Goal: Information Seeking & Learning: Stay updated

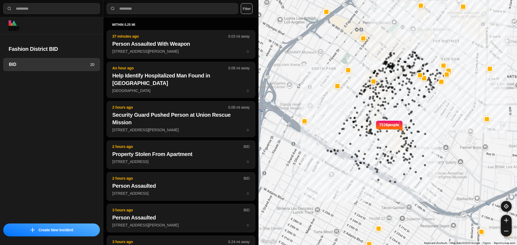
select select "*"
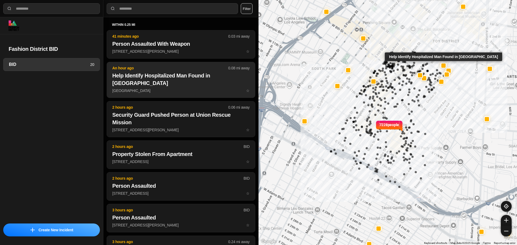
click at [137, 65] on button "An hour ago 0.08 mi away Help Identify Hospitalized Man Found in DTLA San Julia…" at bounding box center [181, 80] width 149 height 36
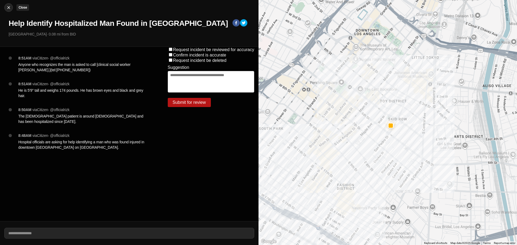
click at [9, 8] on img at bounding box center [8, 7] width 5 height 5
select select "*"
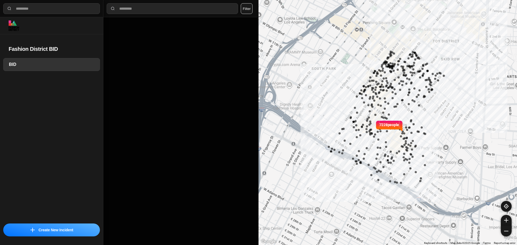
click at [394, 77] on div "7228 people" at bounding box center [388, 122] width 259 height 245
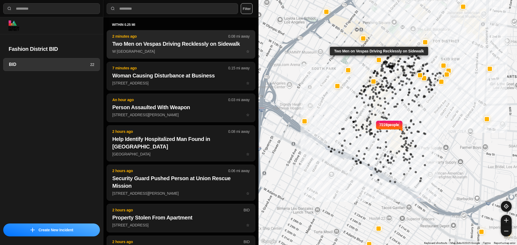
click at [175, 50] on p "W 8th St & S Hill St ☆" at bounding box center [180, 51] width 137 height 5
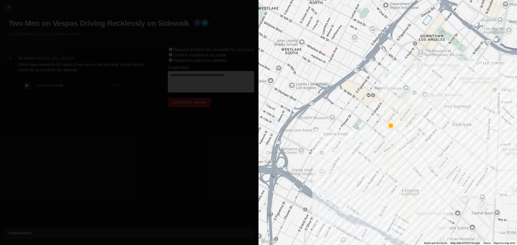
click at [26, 84] on icon at bounding box center [27, 86] width 3 height 4
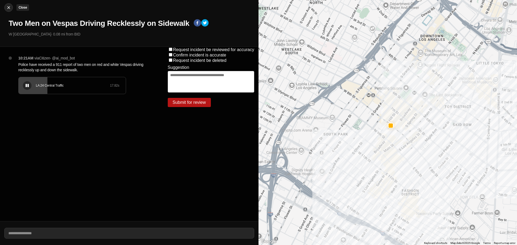
click at [11, 7] on img at bounding box center [8, 7] width 5 height 5
select select "*"
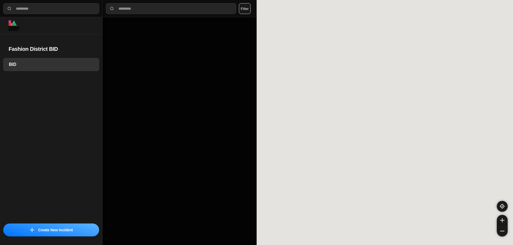
select select "*"
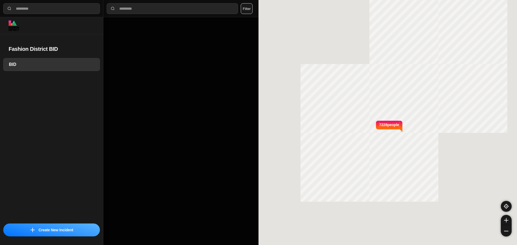
select select "*"
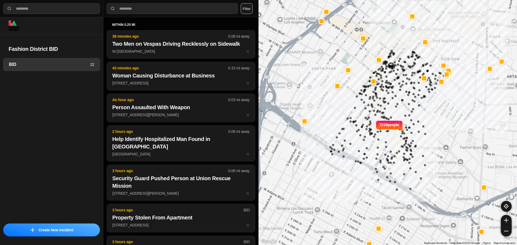
select select "*"
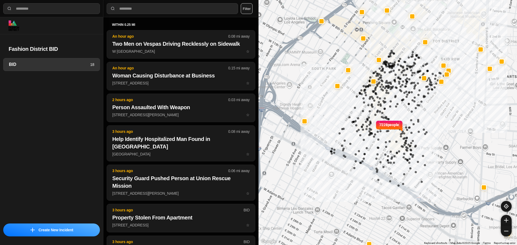
select select "*"
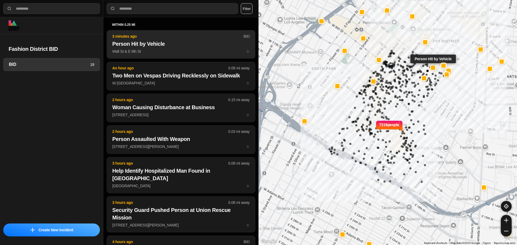
click at [150, 48] on button "3 minutes ago BID Person Hit by Vehicle Wall St & E 6th St ☆" at bounding box center [181, 44] width 149 height 29
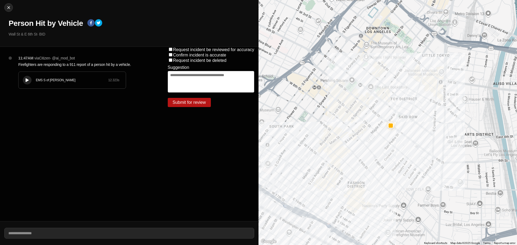
click at [26, 79] on icon at bounding box center [27, 81] width 3 height 4
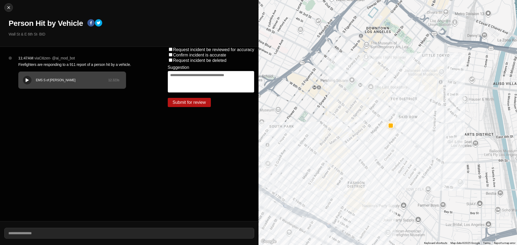
drag, startPoint x: 2, startPoint y: 1, endPoint x: 4, endPoint y: 4, distance: 3.1
click at [2, 1] on div "Close Person Hit by Vehicle Wall St & E 6th St · BID" at bounding box center [129, 23] width 259 height 47
click at [6, 6] on img at bounding box center [8, 7] width 5 height 5
select select "*"
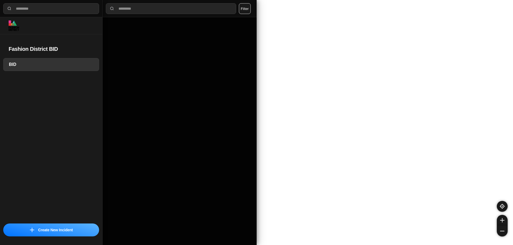
select select "*"
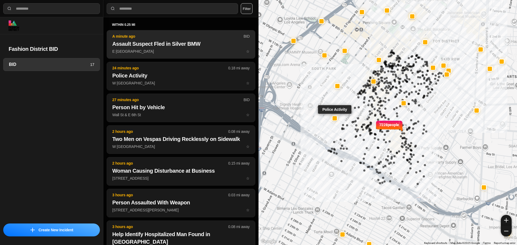
click at [191, 33] on button "A minute ago BID Assault Suspect Fled in Silver BMW E 9th St & Wall St ☆" at bounding box center [181, 44] width 149 height 29
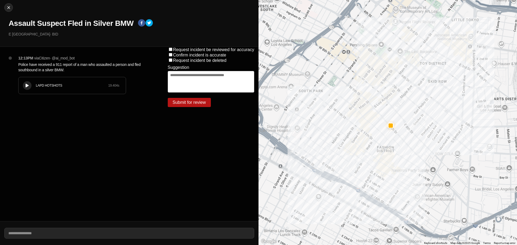
click at [26, 82] on button at bounding box center [27, 85] width 9 height 9
click at [47, 87] on div "LAPD HOTSHOTS" at bounding box center [72, 86] width 72 height 4
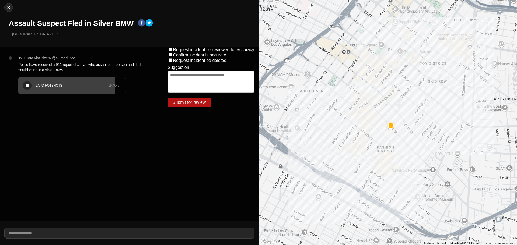
click at [50, 84] on div "LAPD HOTSHOTS" at bounding box center [72, 86] width 72 height 4
click at [9, 6] on img at bounding box center [8, 7] width 5 height 5
select select "*"
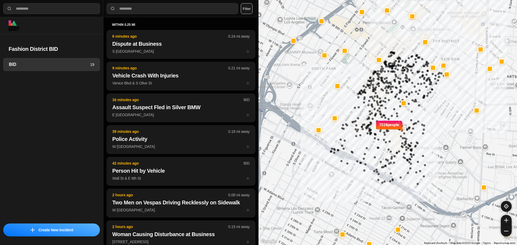
select select "*"
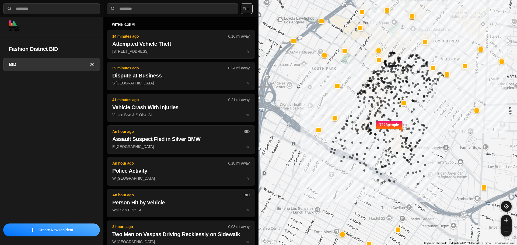
select select "*"
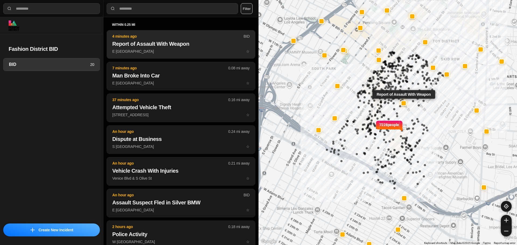
click at [201, 33] on button "4 minutes ago BID Report of Assault With Weapon E 9th St & Wall St ☆" at bounding box center [181, 44] width 149 height 29
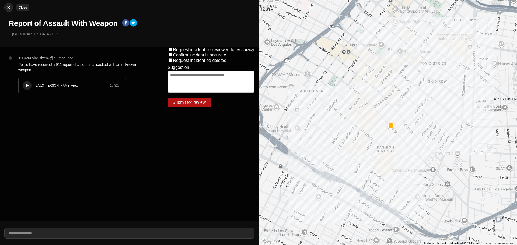
click at [10, 6] on img at bounding box center [8, 7] width 5 height 5
select select "*"
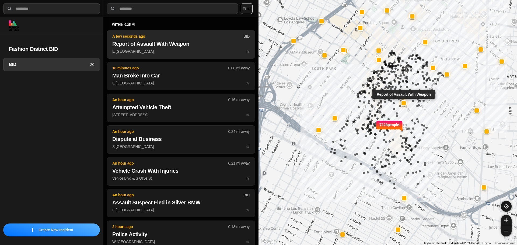
click at [207, 48] on button "A few seconds ago BID Report of Assault With Weapon E 9th St & Wall St ☆" at bounding box center [181, 44] width 149 height 29
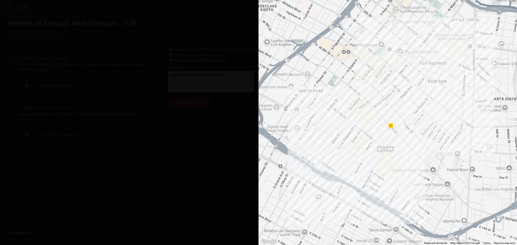
click at [6, 8] on img at bounding box center [8, 7] width 5 height 5
select select "*"
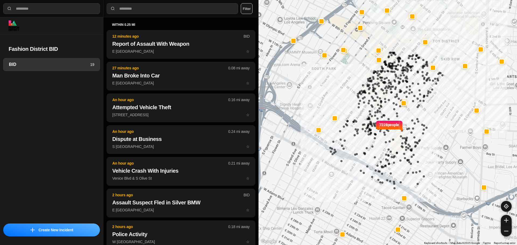
select select "*"
